Goal: Obtain resource: Obtain resource

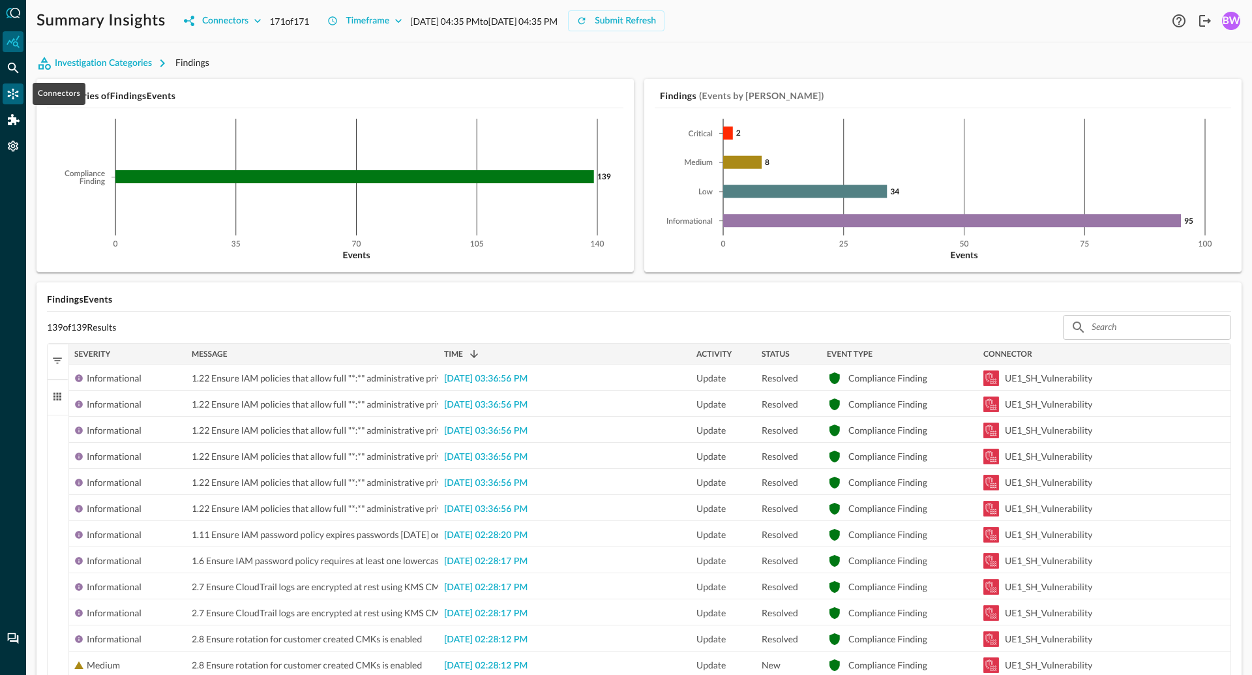
click at [16, 91] on icon "Connectors" at bounding box center [13, 94] width 11 height 11
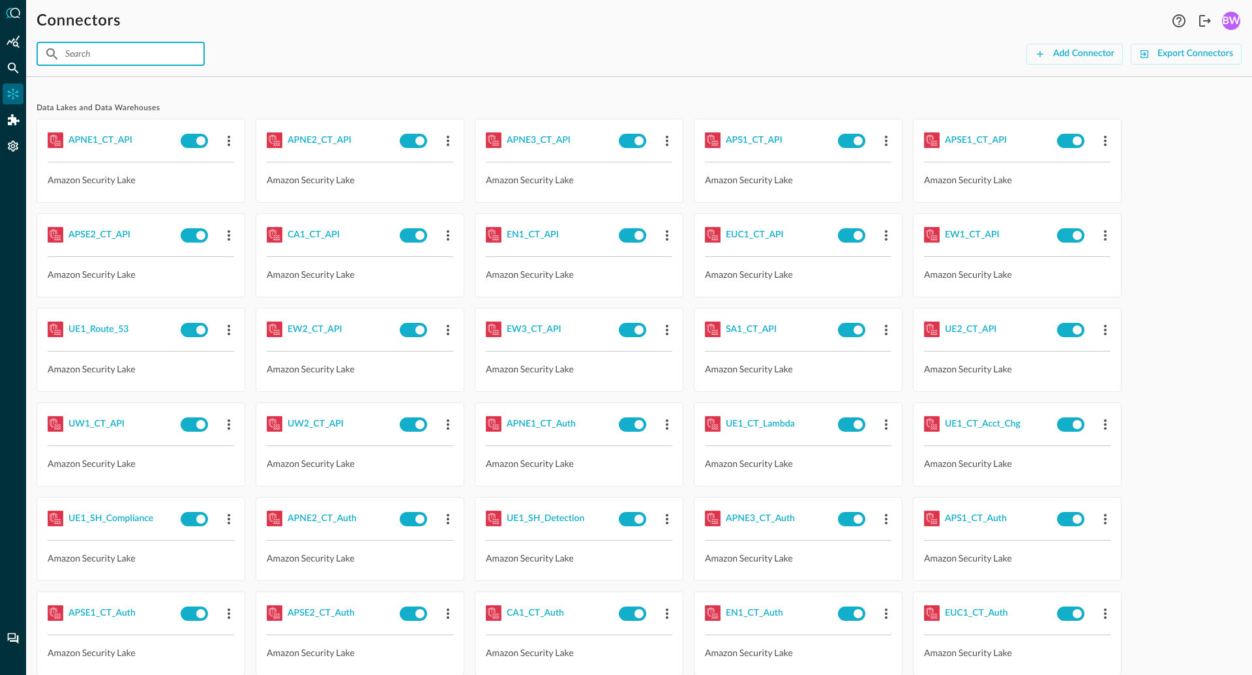
click at [137, 54] on input "text" at bounding box center [120, 54] width 110 height 24
type input "UE1"
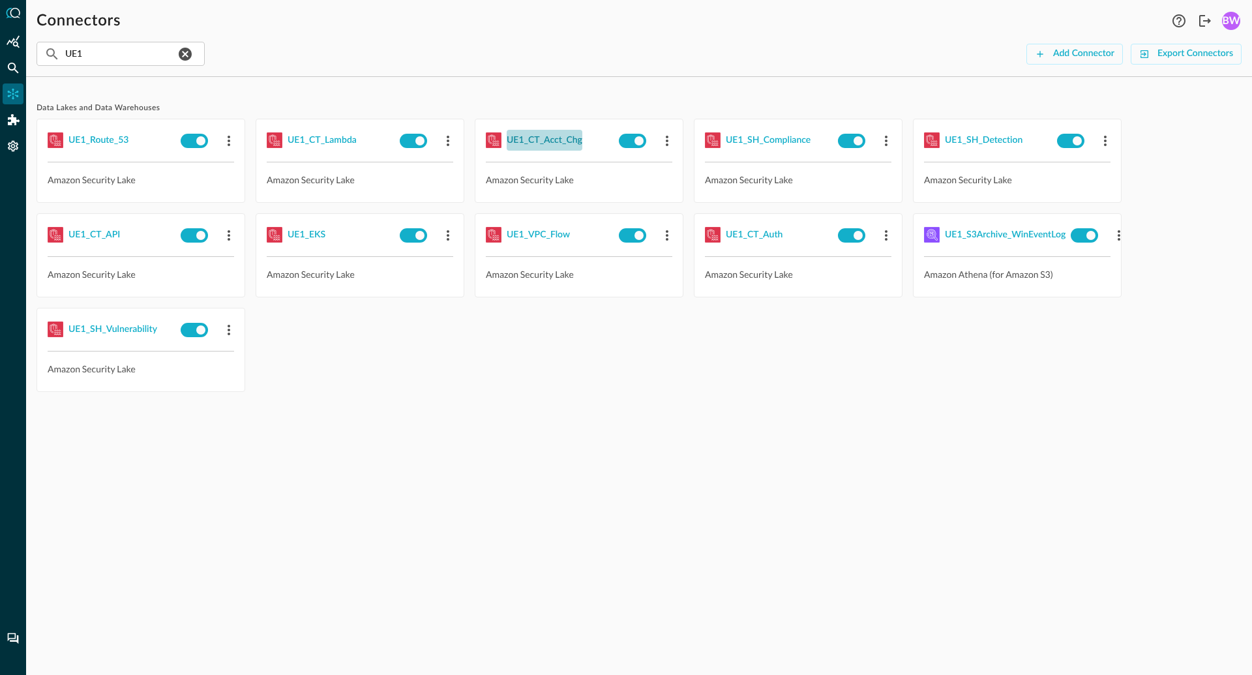
click at [546, 143] on div "UE1_CT_Acct_Chg" at bounding box center [545, 140] width 76 height 16
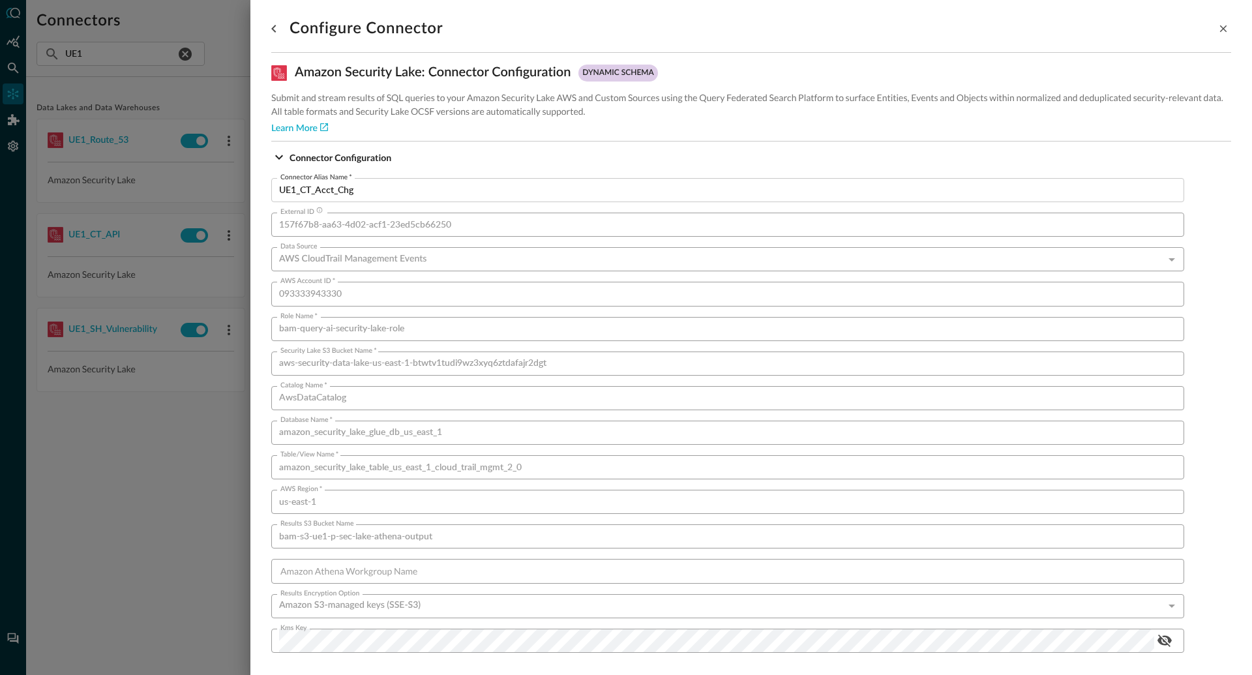
scroll to position [735, 0]
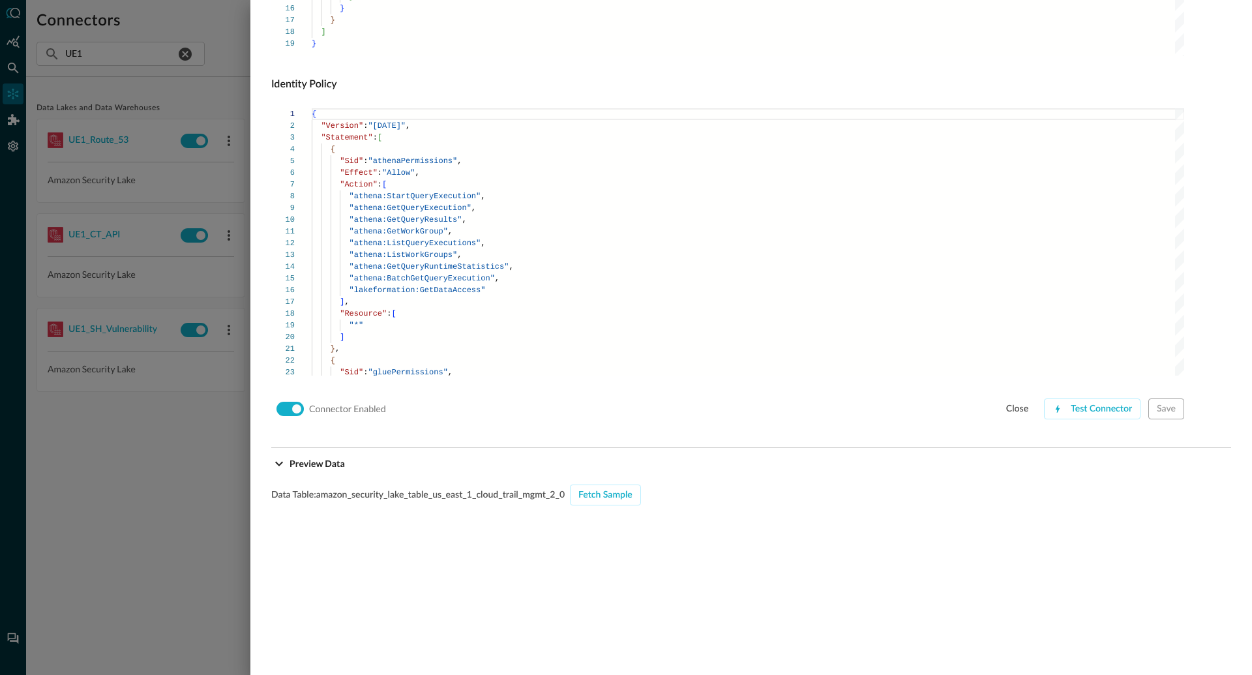
scroll to position [920, 0]
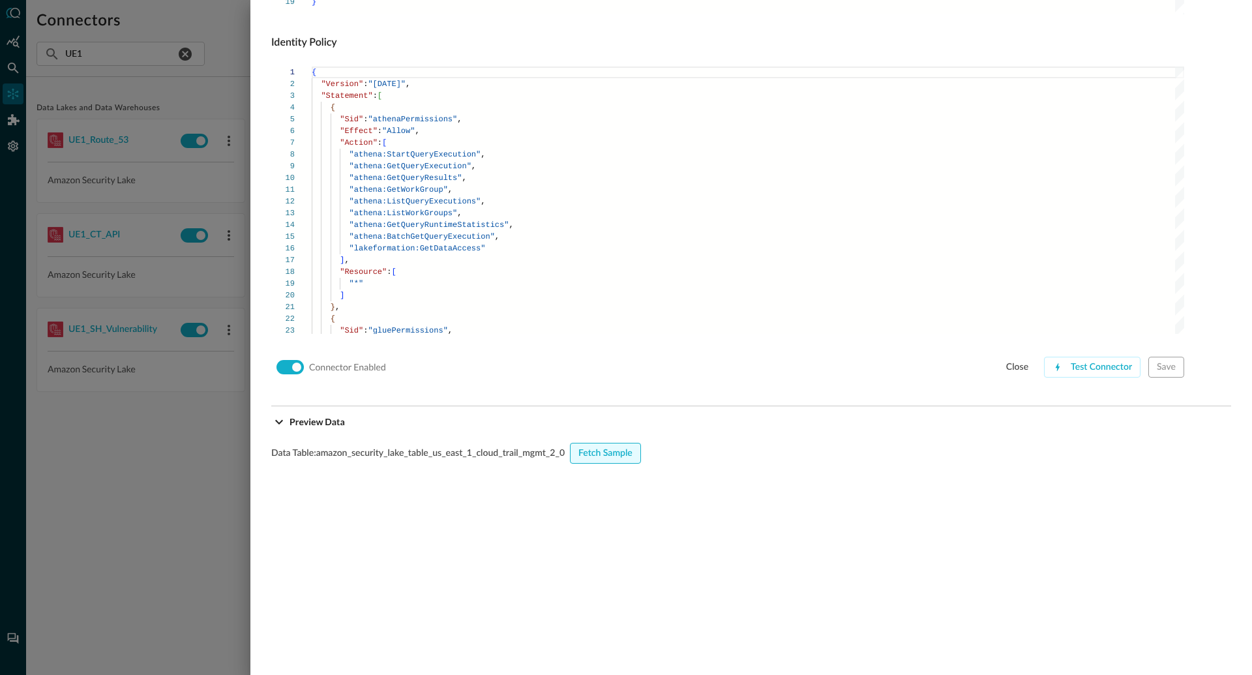
click at [587, 456] on div "Fetch Sample" at bounding box center [605, 453] width 54 height 16
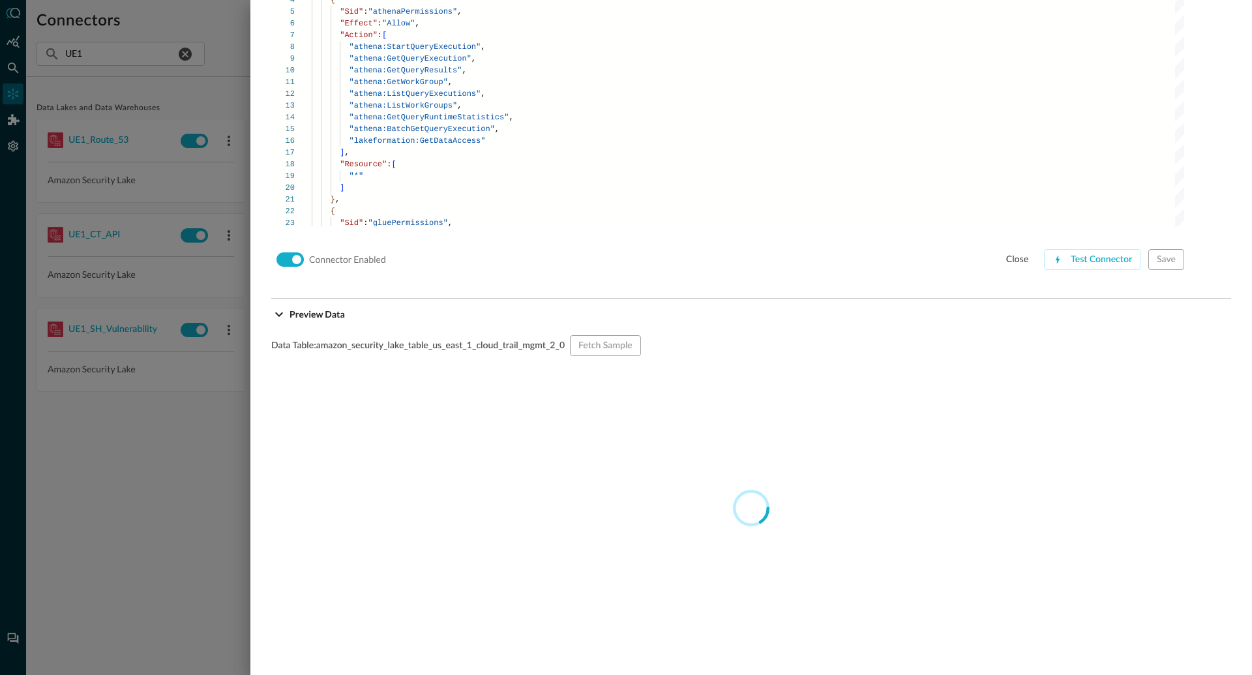
scroll to position [1143, 0]
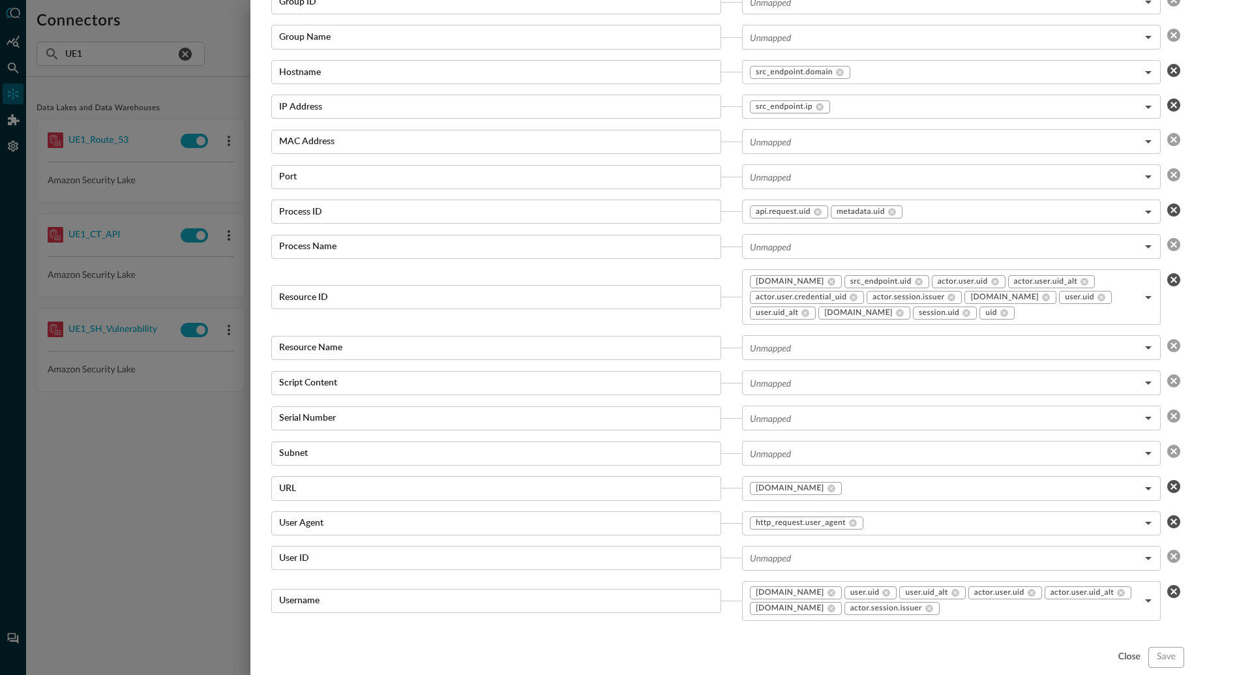
scroll to position [2323, 0]
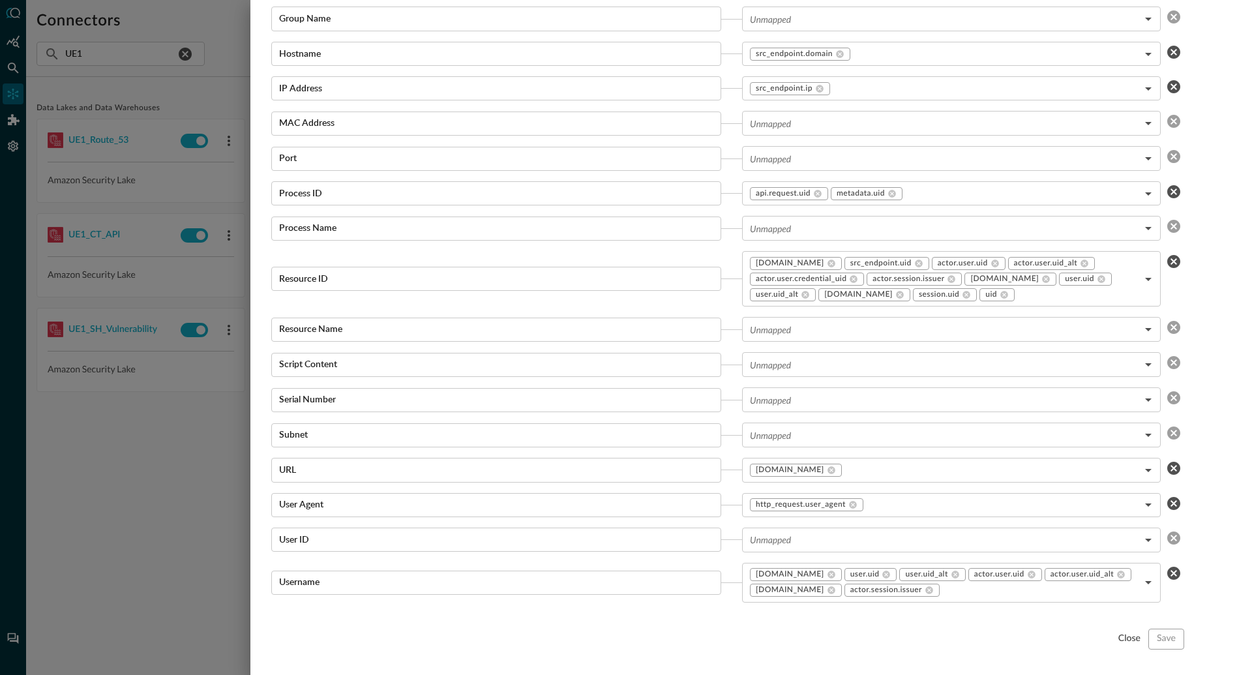
click at [141, 428] on div at bounding box center [626, 337] width 1252 height 675
